Goal: Information Seeking & Learning: Learn about a topic

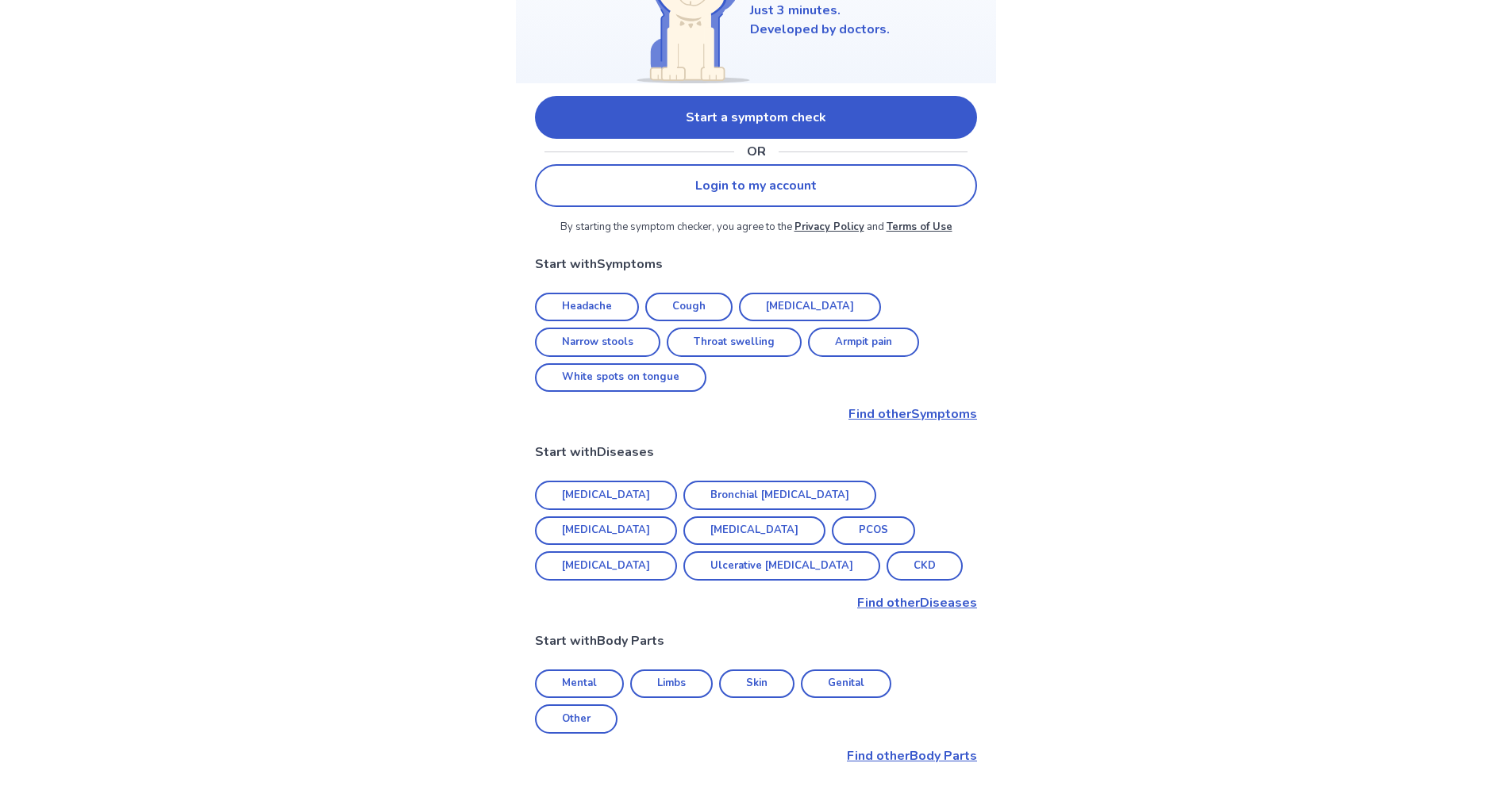
scroll to position [238, 0]
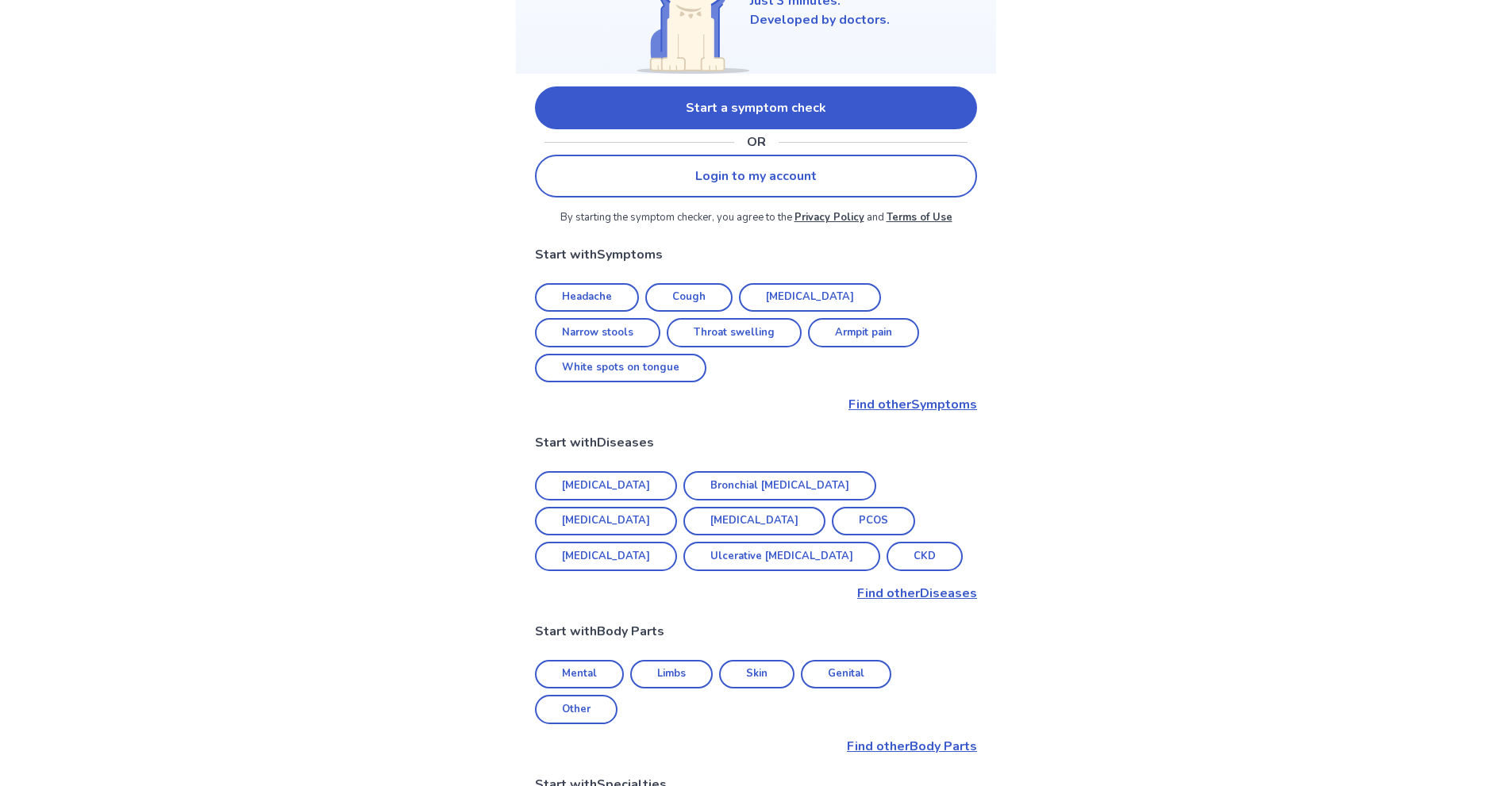
click at [590, 294] on link "Headache" at bounding box center [587, 297] width 104 height 29
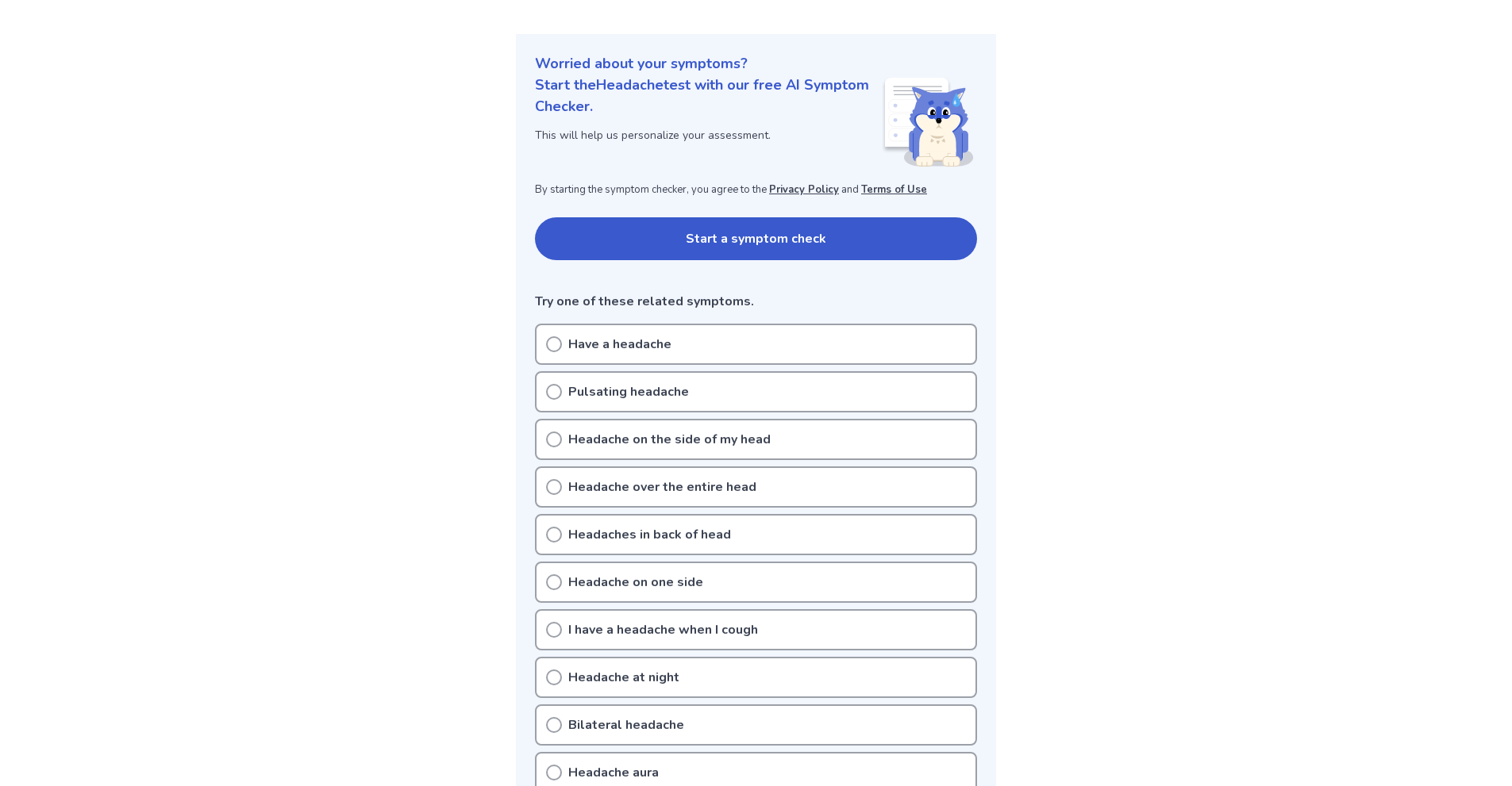
scroll to position [159, 0]
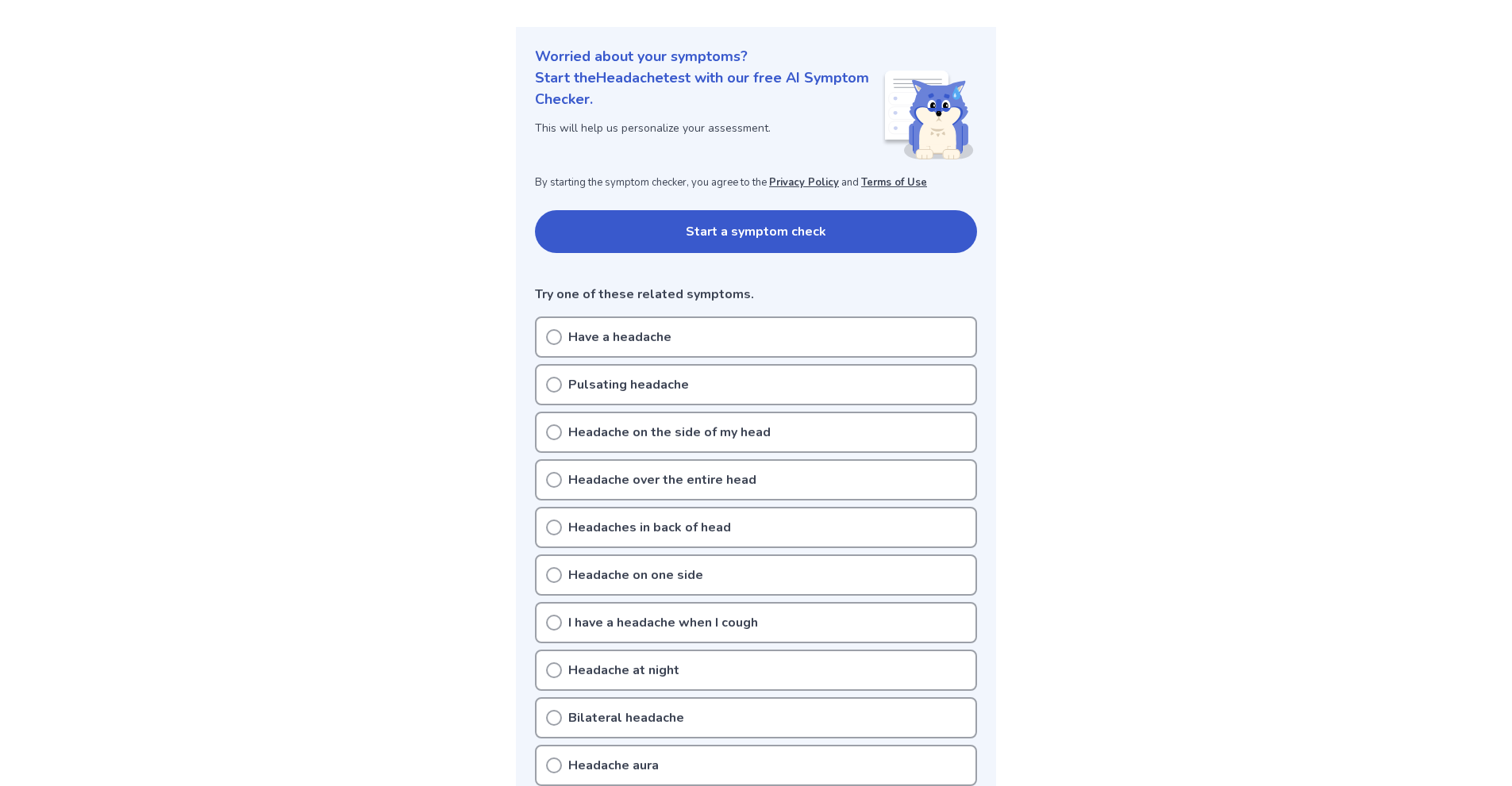
click at [550, 479] on icon at bounding box center [554, 480] width 16 height 16
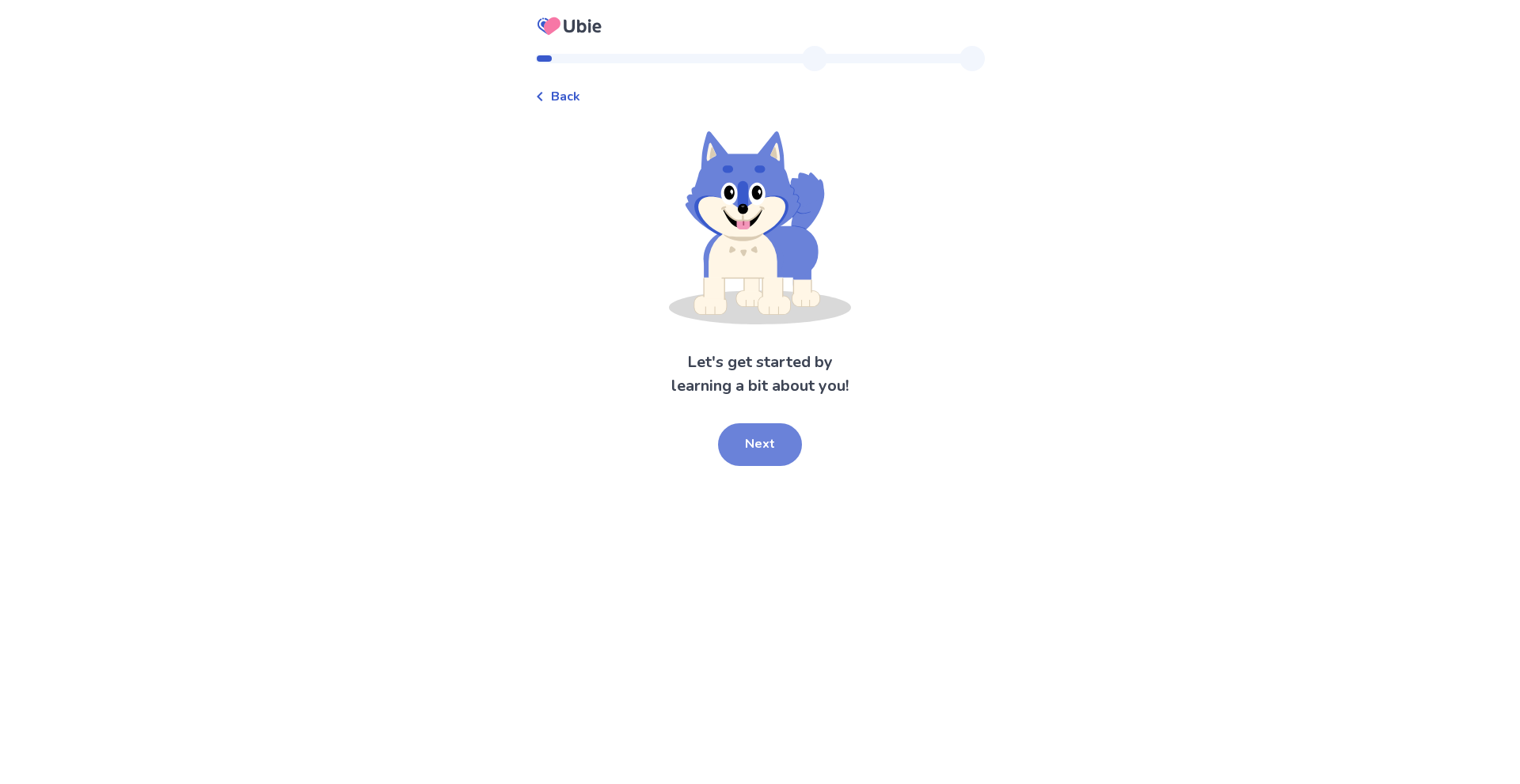
click at [756, 447] on button "Next" at bounding box center [760, 444] width 84 height 42
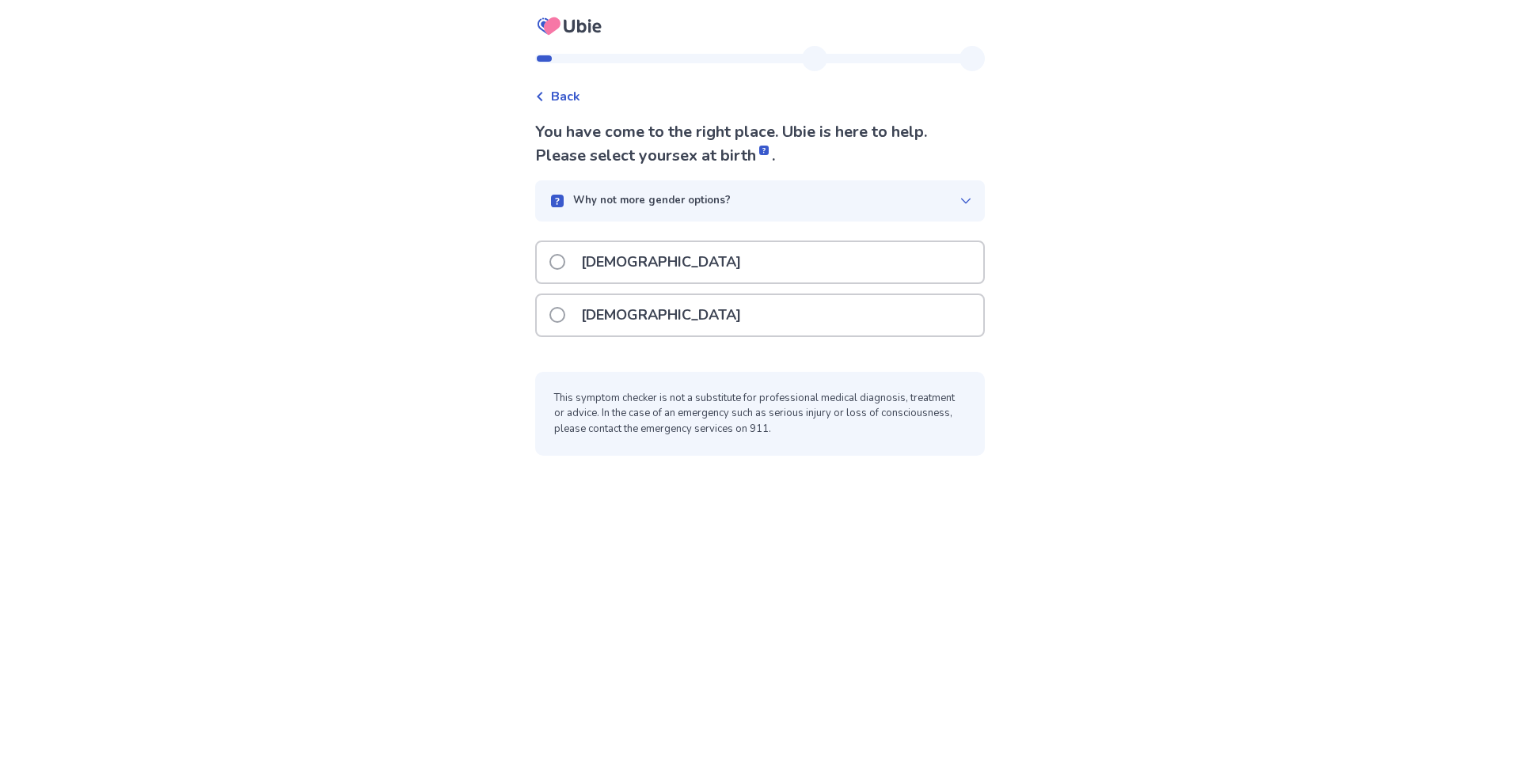
click at [672, 260] on div "[DEMOGRAPHIC_DATA]" at bounding box center [760, 263] width 446 height 41
